Goal: Find specific page/section: Find specific page/section

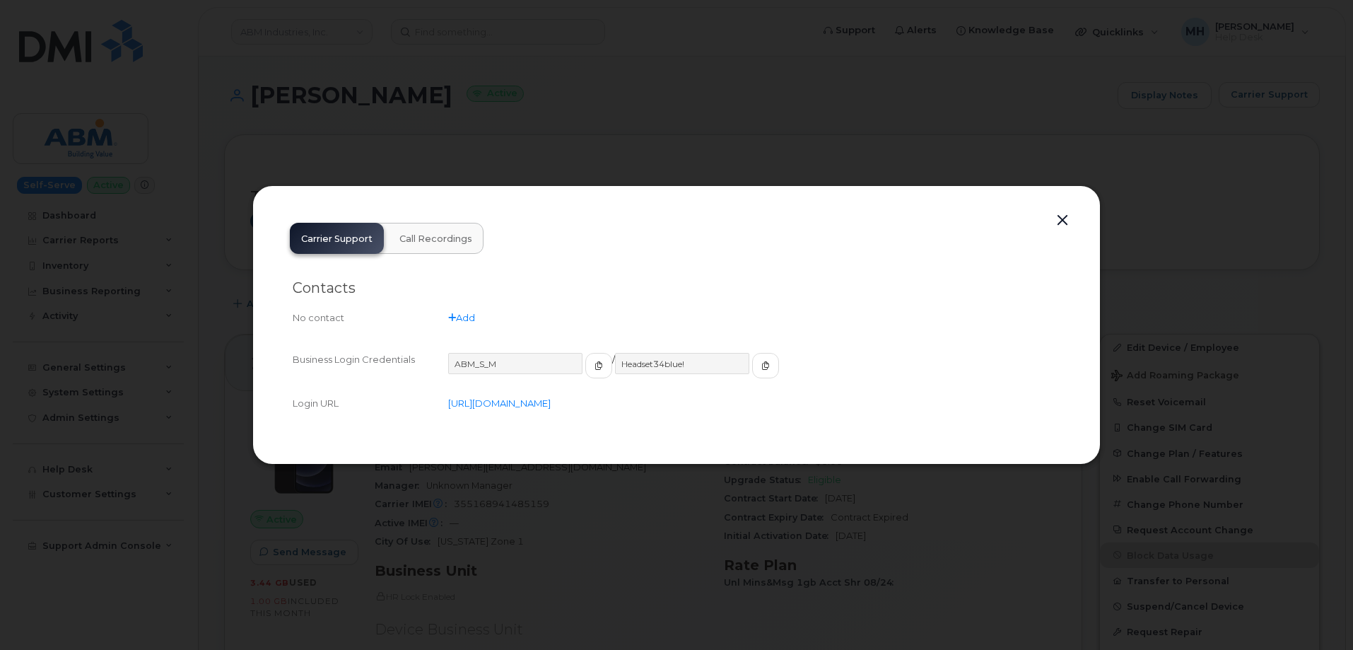
click at [1057, 223] on button "button" at bounding box center [1062, 221] width 21 height 20
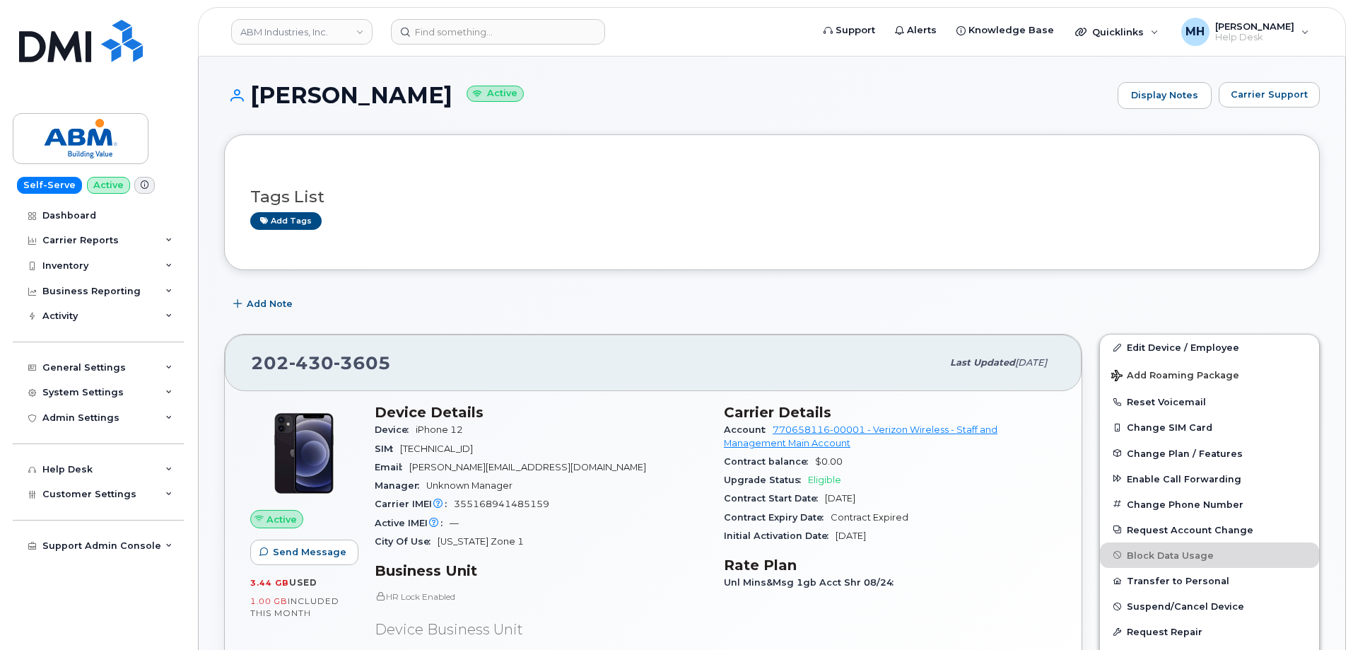
click at [265, 18] on div "ABM Industries, Inc." at bounding box center [302, 32] width 156 height 28
click at [265, 29] on link "ABM Industries, Inc." at bounding box center [301, 31] width 141 height 25
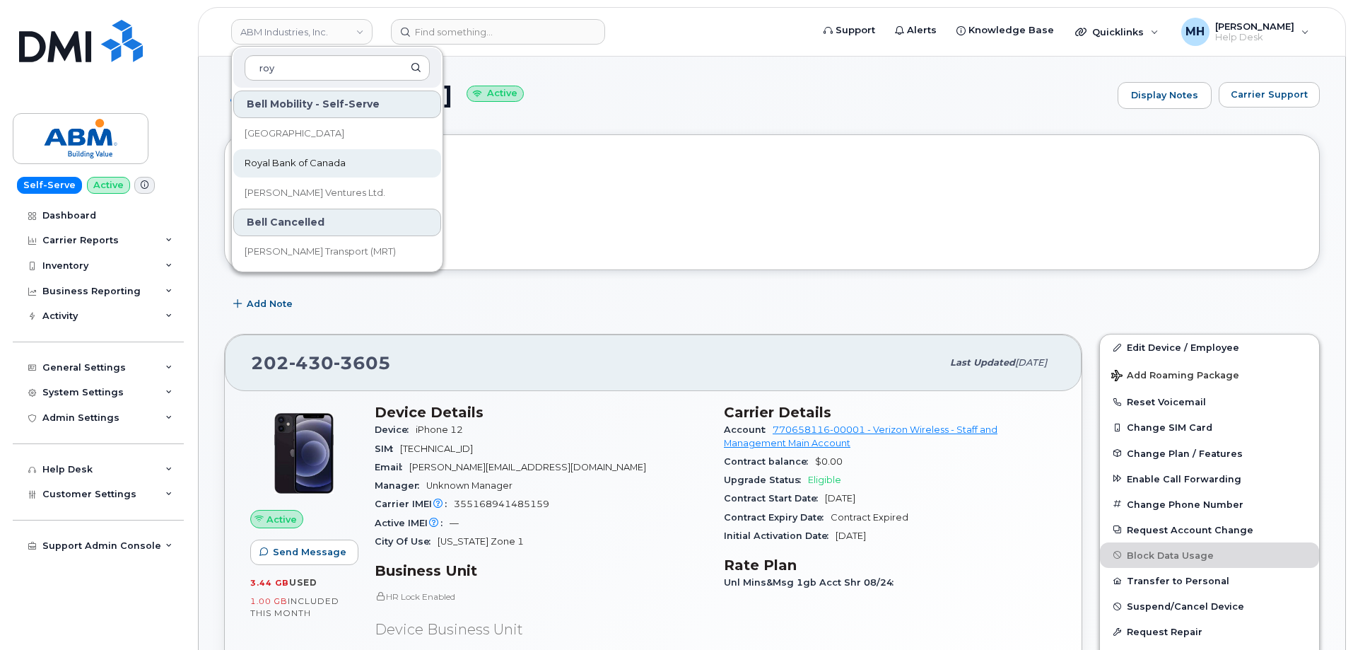
type input "roy"
click at [280, 164] on span "Royal Bank of Canada" at bounding box center [295, 163] width 101 height 14
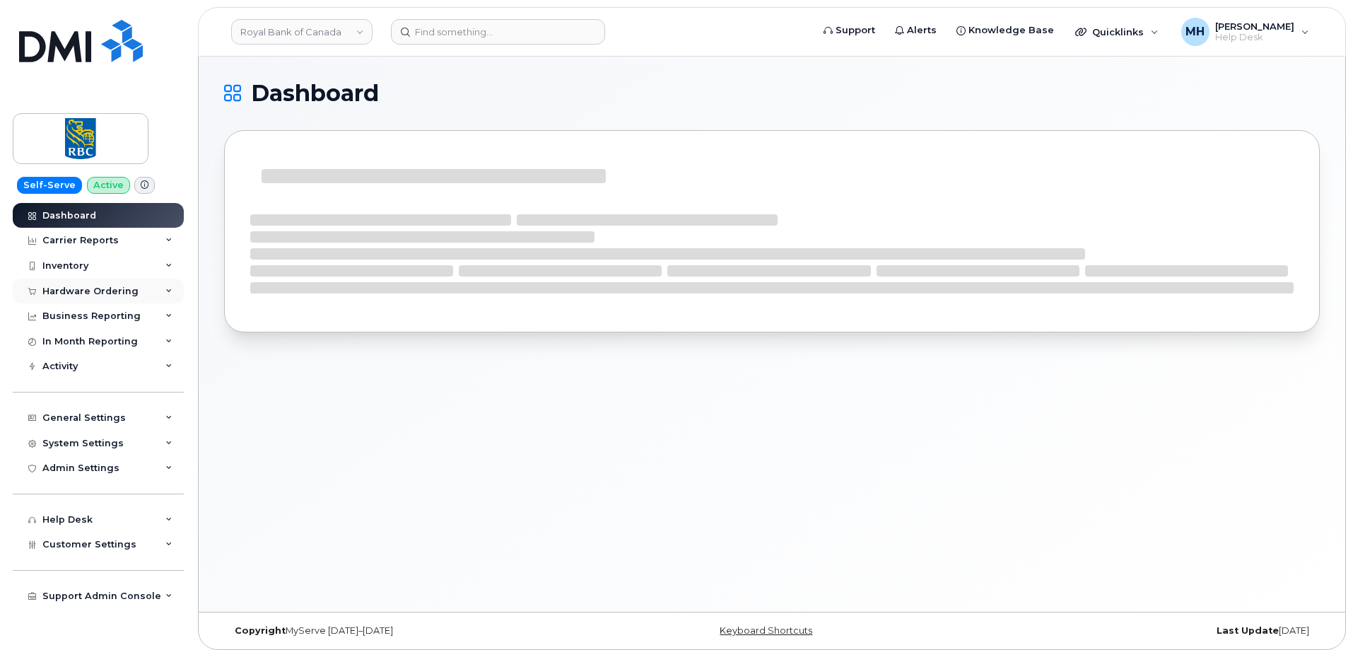
click at [107, 295] on div "Hardware Ordering" at bounding box center [90, 291] width 96 height 11
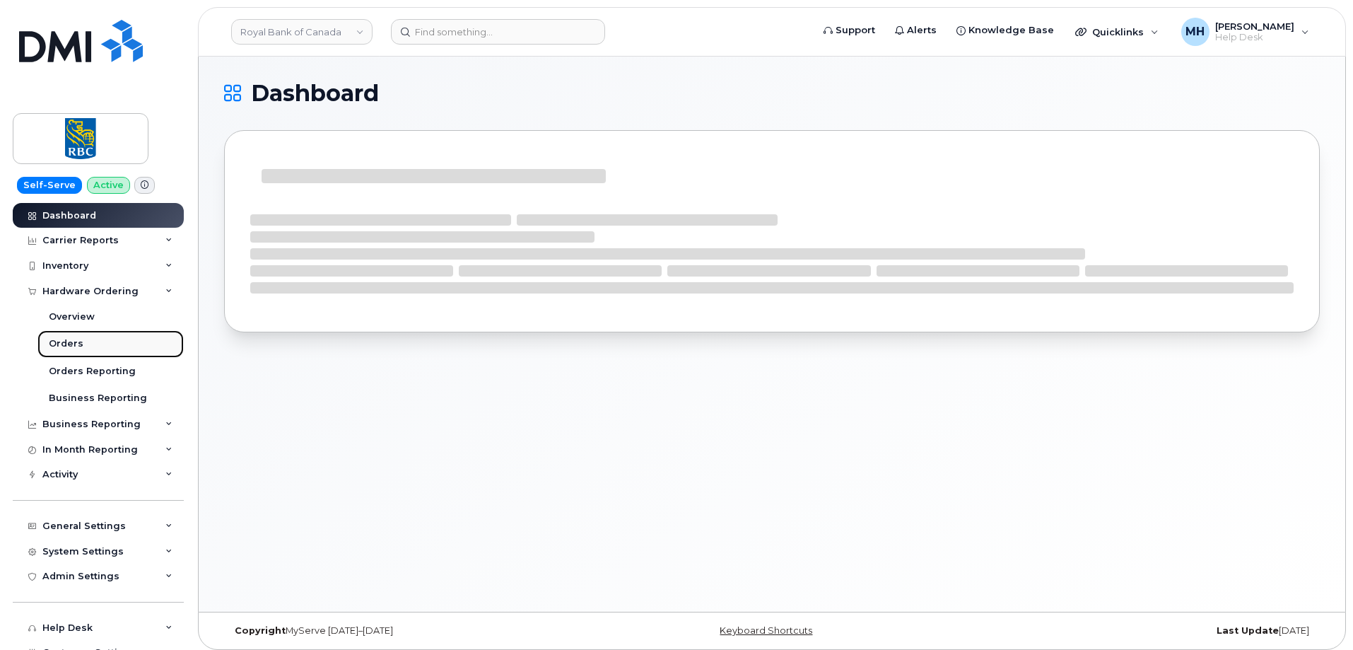
click at [89, 336] on link "Orders" at bounding box center [110, 343] width 146 height 27
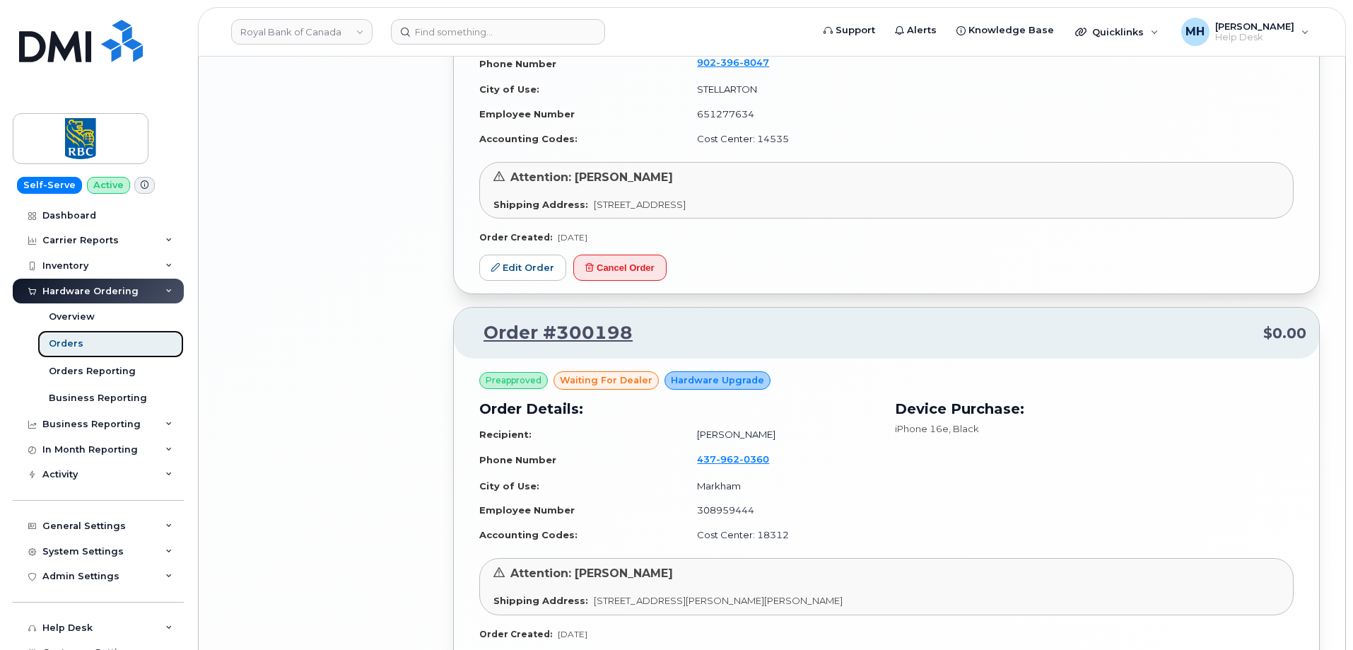
scroll to position [2692, 0]
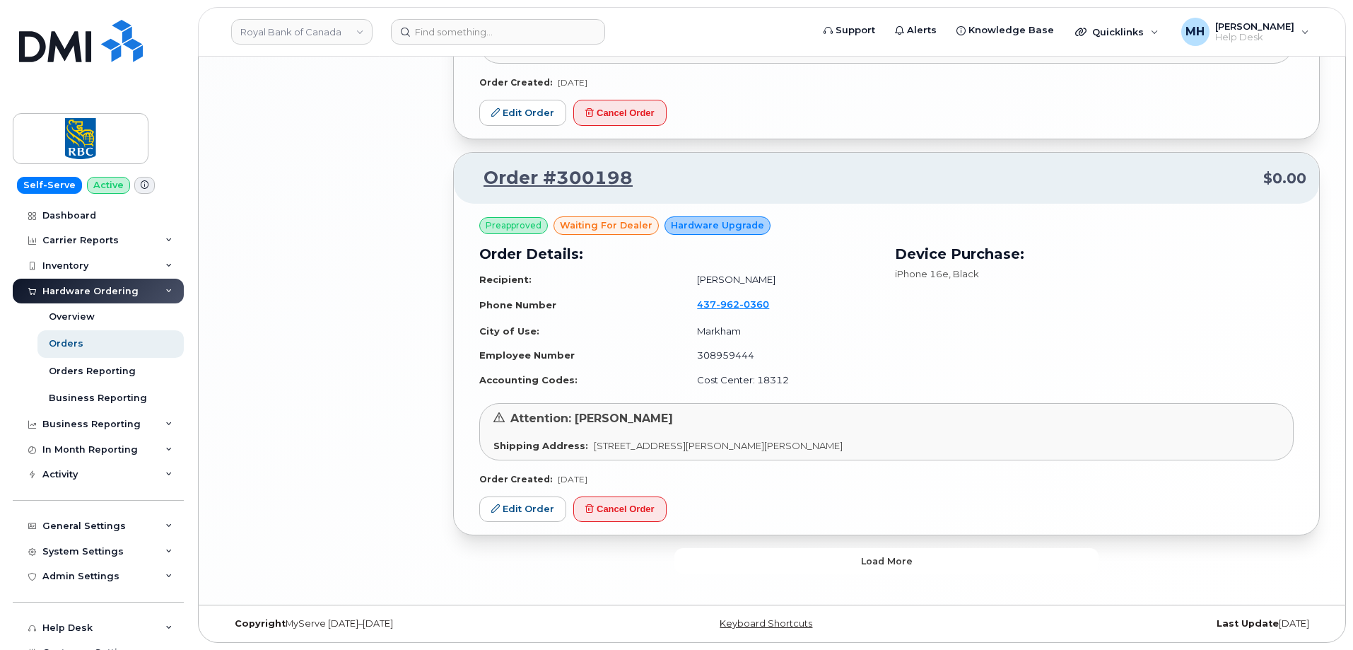
click at [813, 561] on button "Load more" at bounding box center [886, 560] width 424 height 25
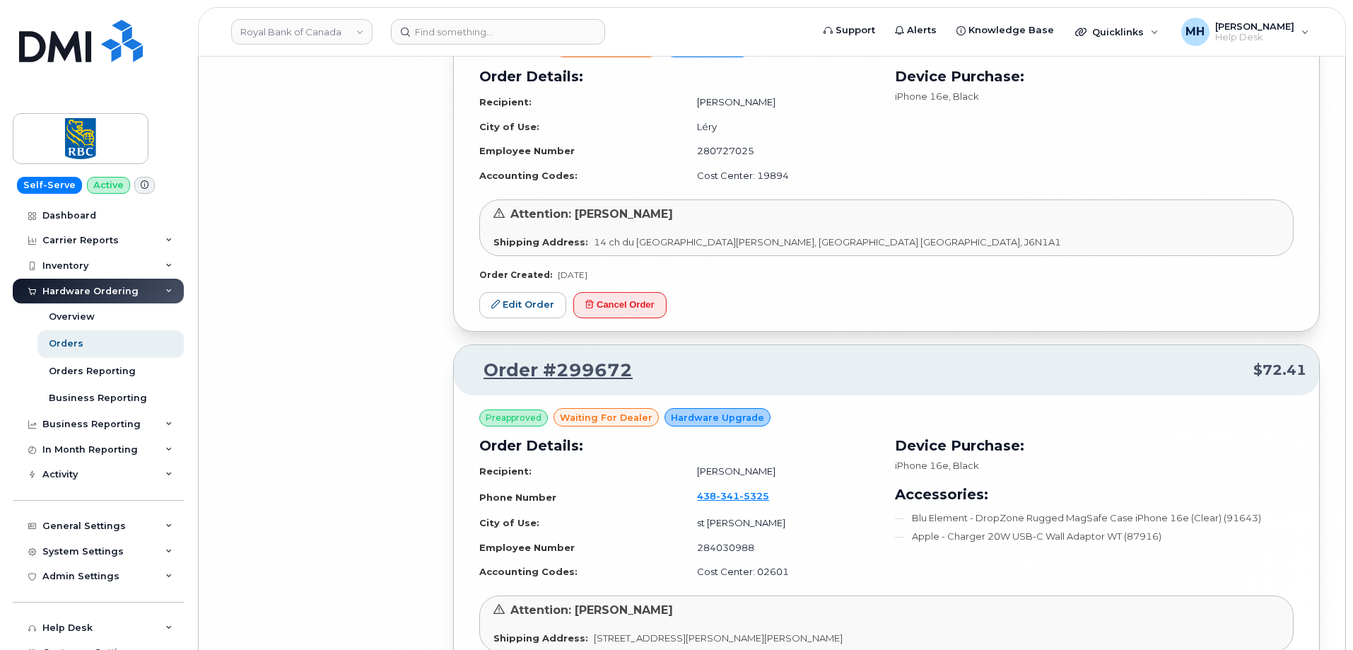
scroll to position [5806, 0]
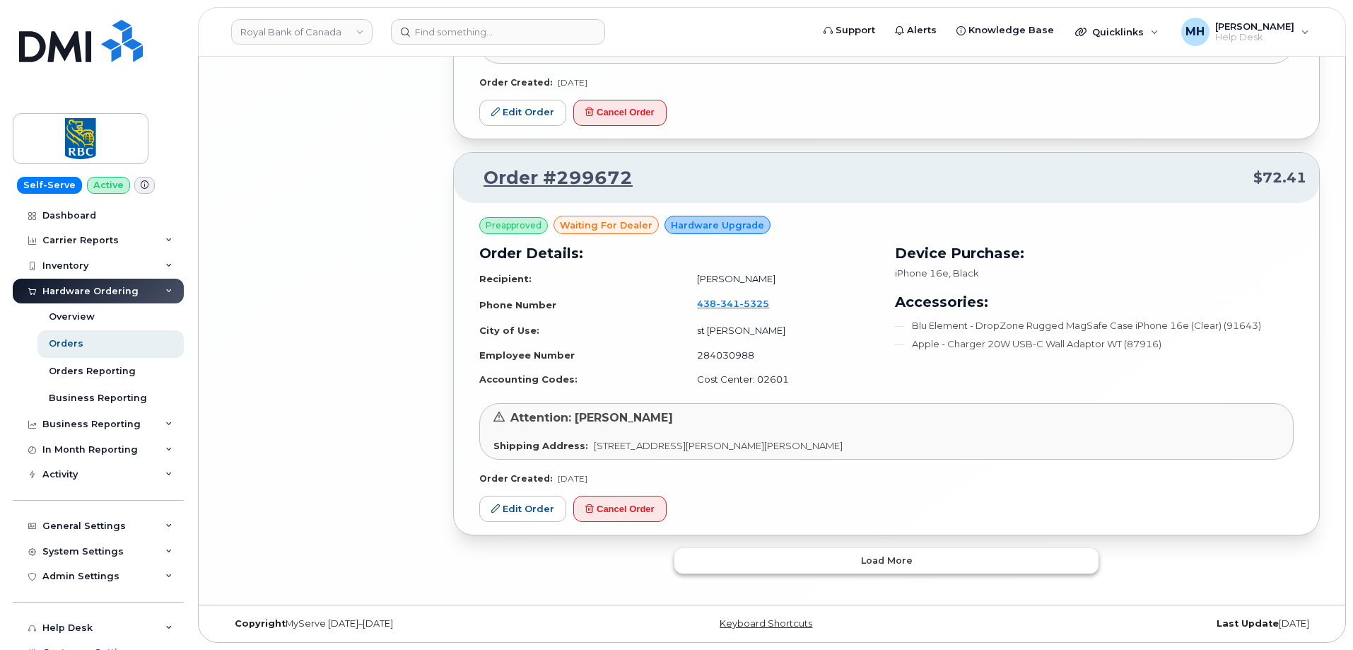
click at [778, 553] on button "Load more" at bounding box center [886, 560] width 424 height 25
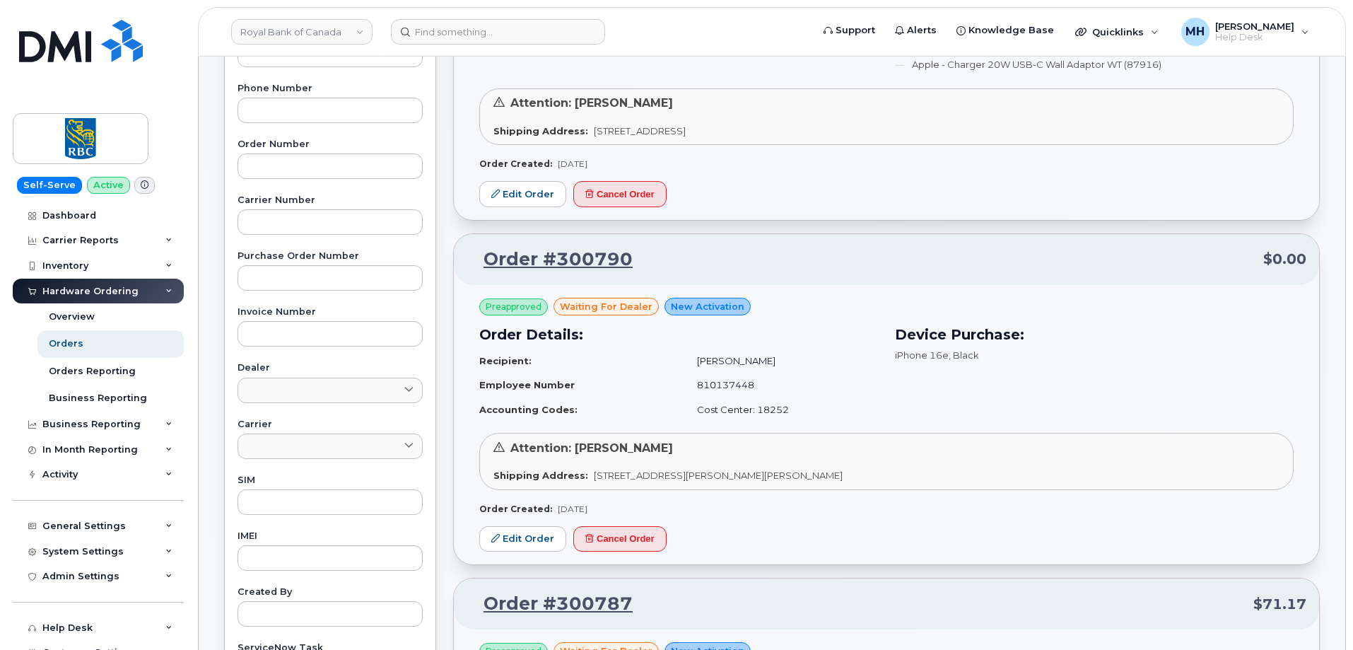
scroll to position [0, 0]
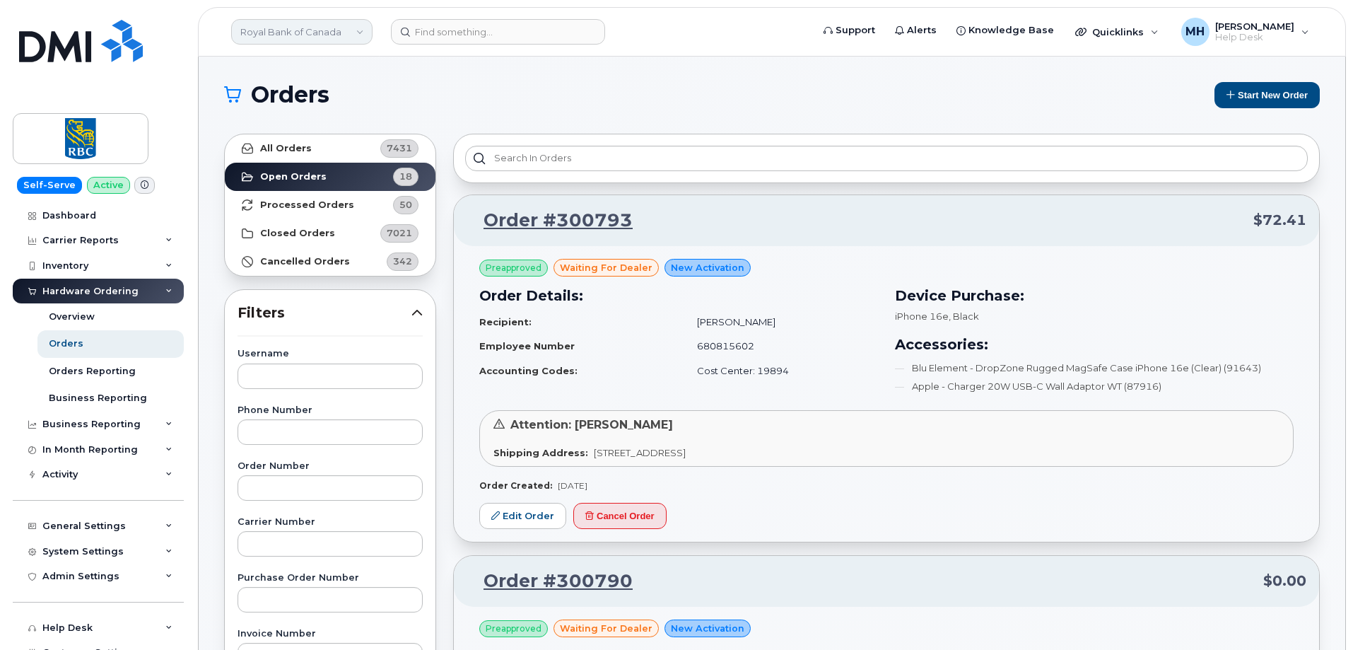
click at [291, 33] on link "Royal Bank of Canada" at bounding box center [301, 31] width 141 height 25
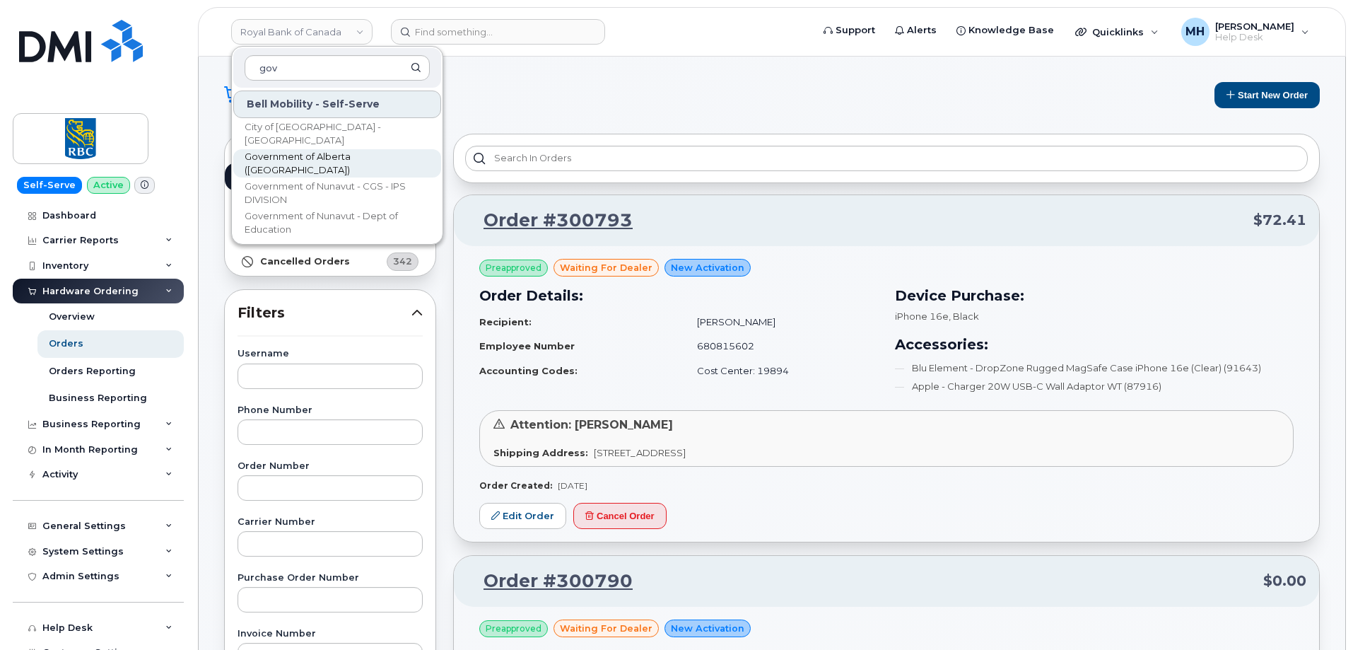
type input "gov"
click at [279, 153] on link "Government of Alberta ([GEOGRAPHIC_DATA])" at bounding box center [337, 163] width 208 height 28
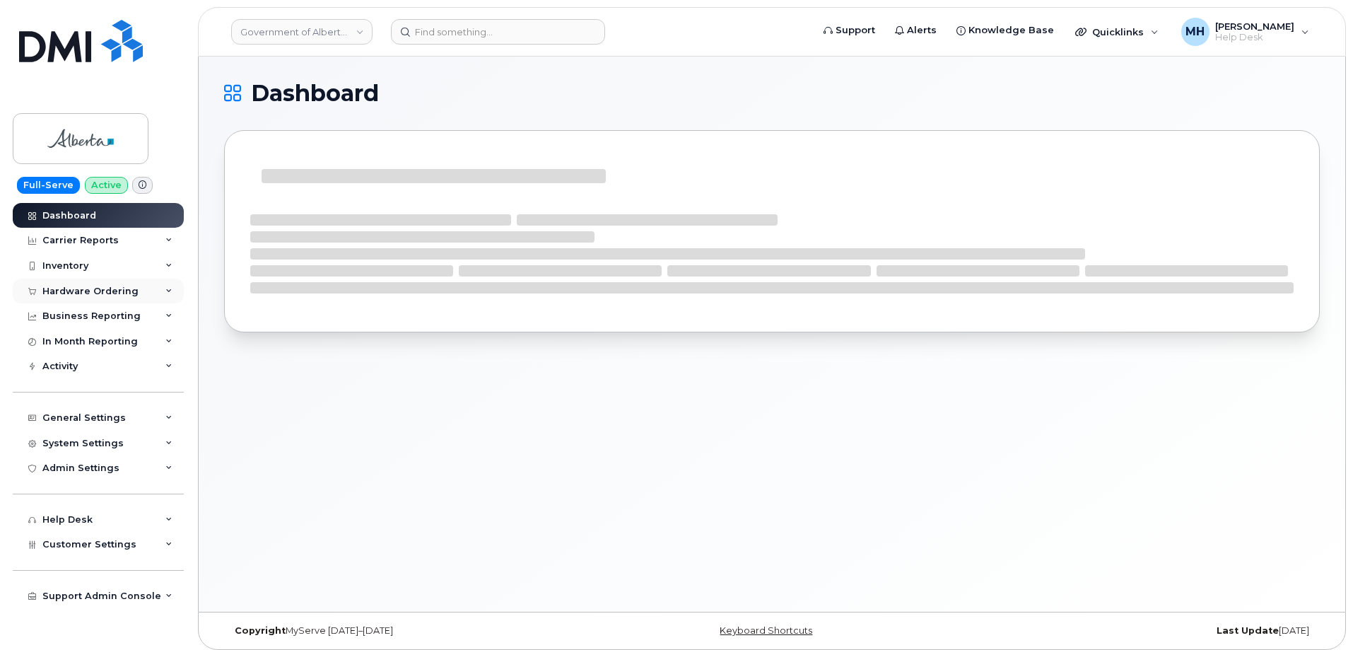
click at [124, 298] on div "Hardware Ordering" at bounding box center [98, 291] width 171 height 25
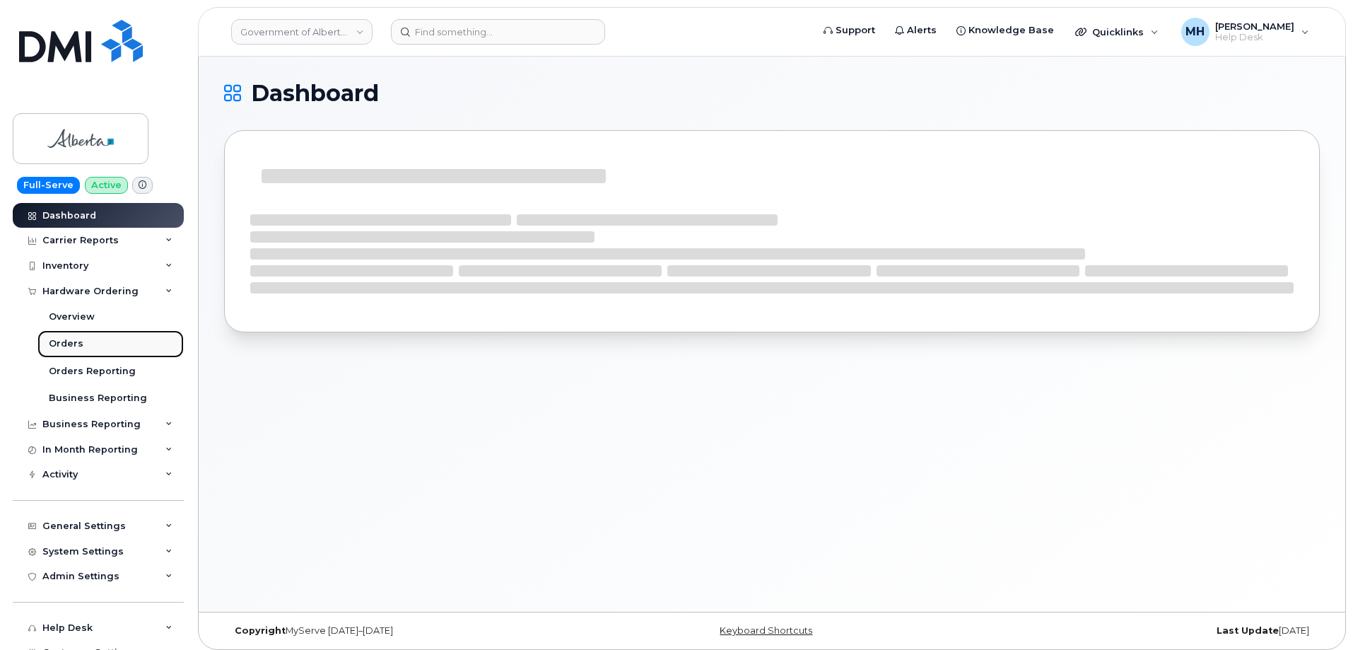
click at [101, 342] on link "Orders" at bounding box center [110, 343] width 146 height 27
